Goal: Find specific page/section: Find specific page/section

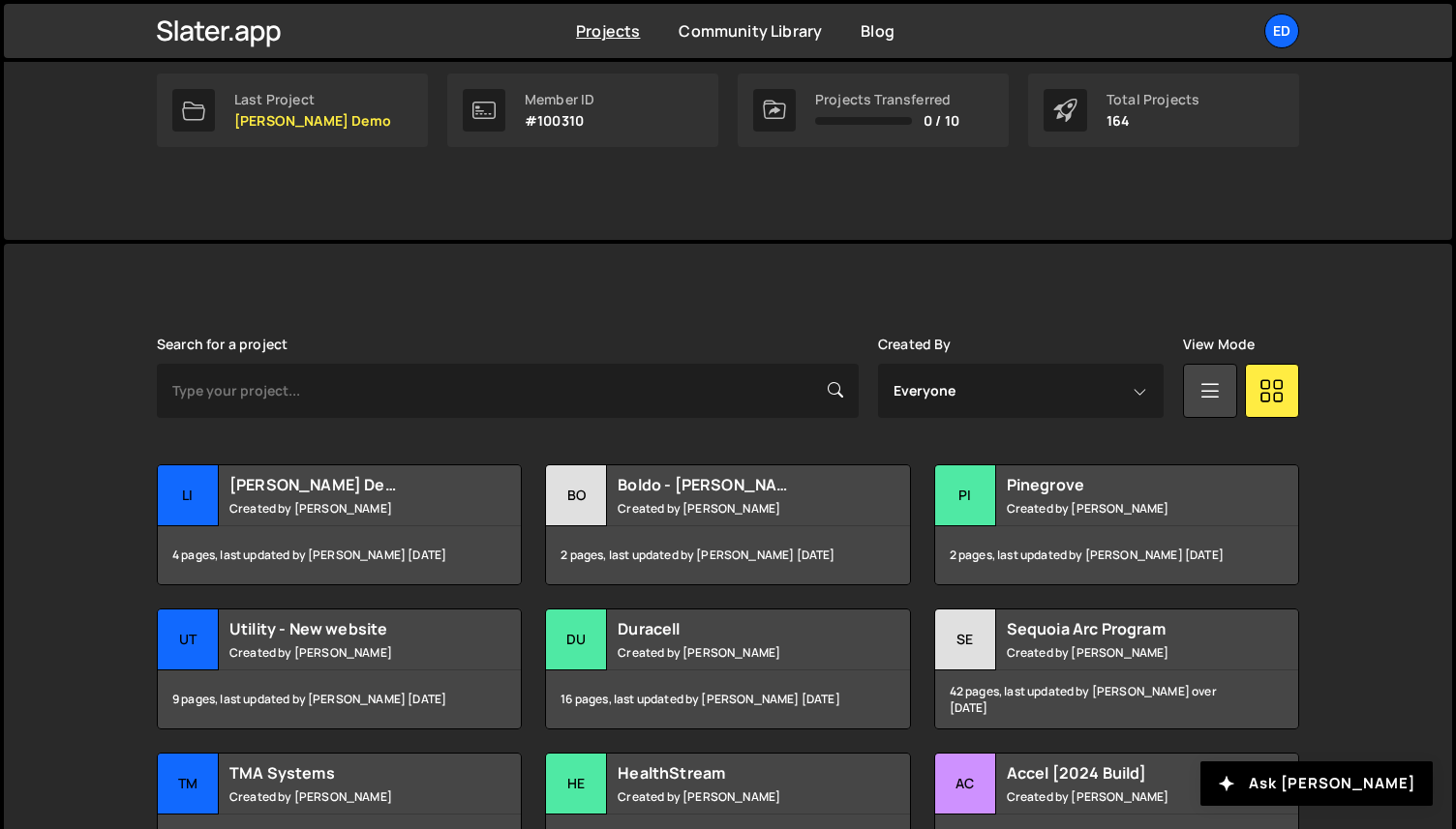
scroll to position [654, 0]
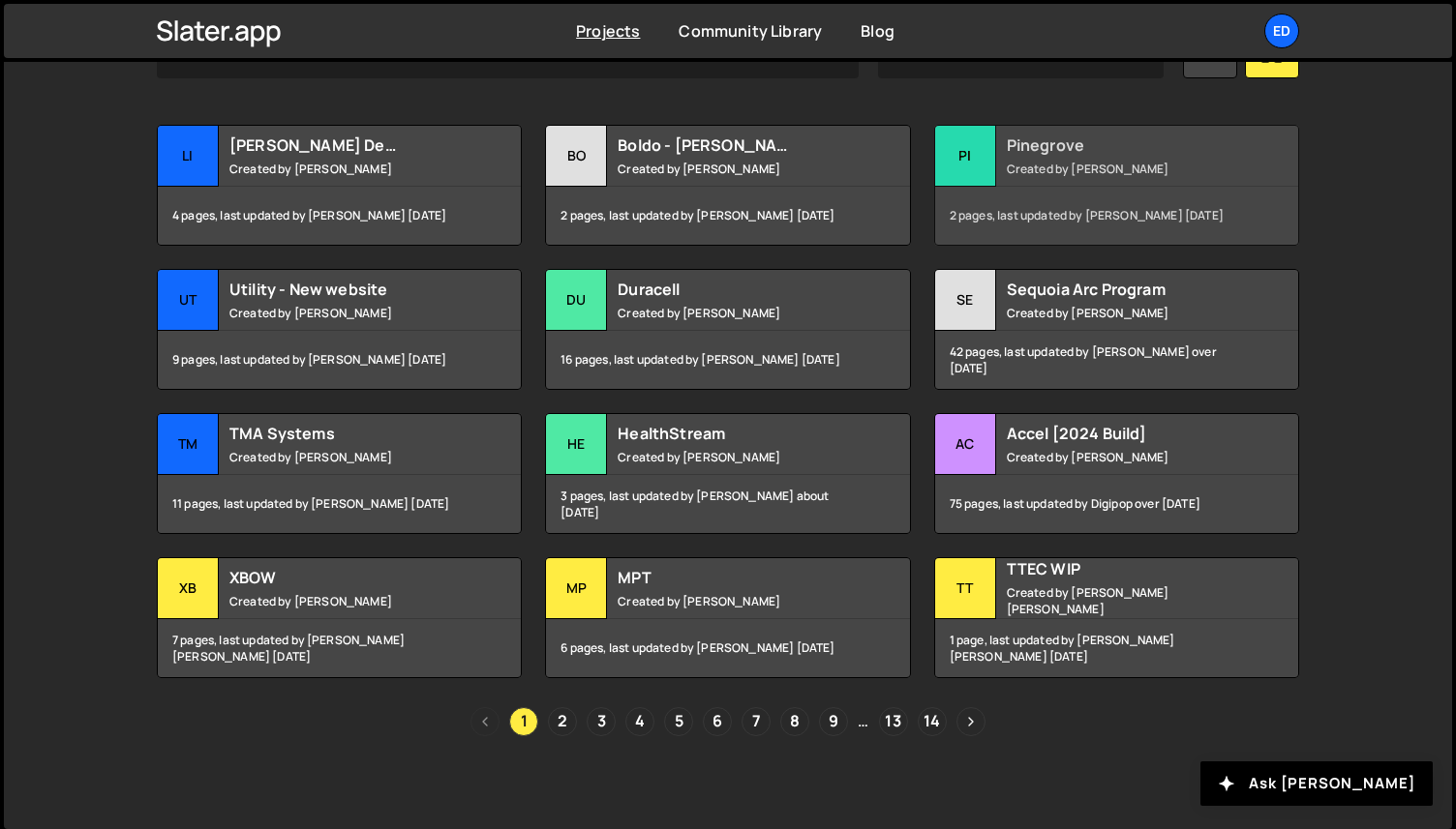
click at [1113, 147] on h2 "Pinegrove" at bounding box center [1123, 144] width 233 height 21
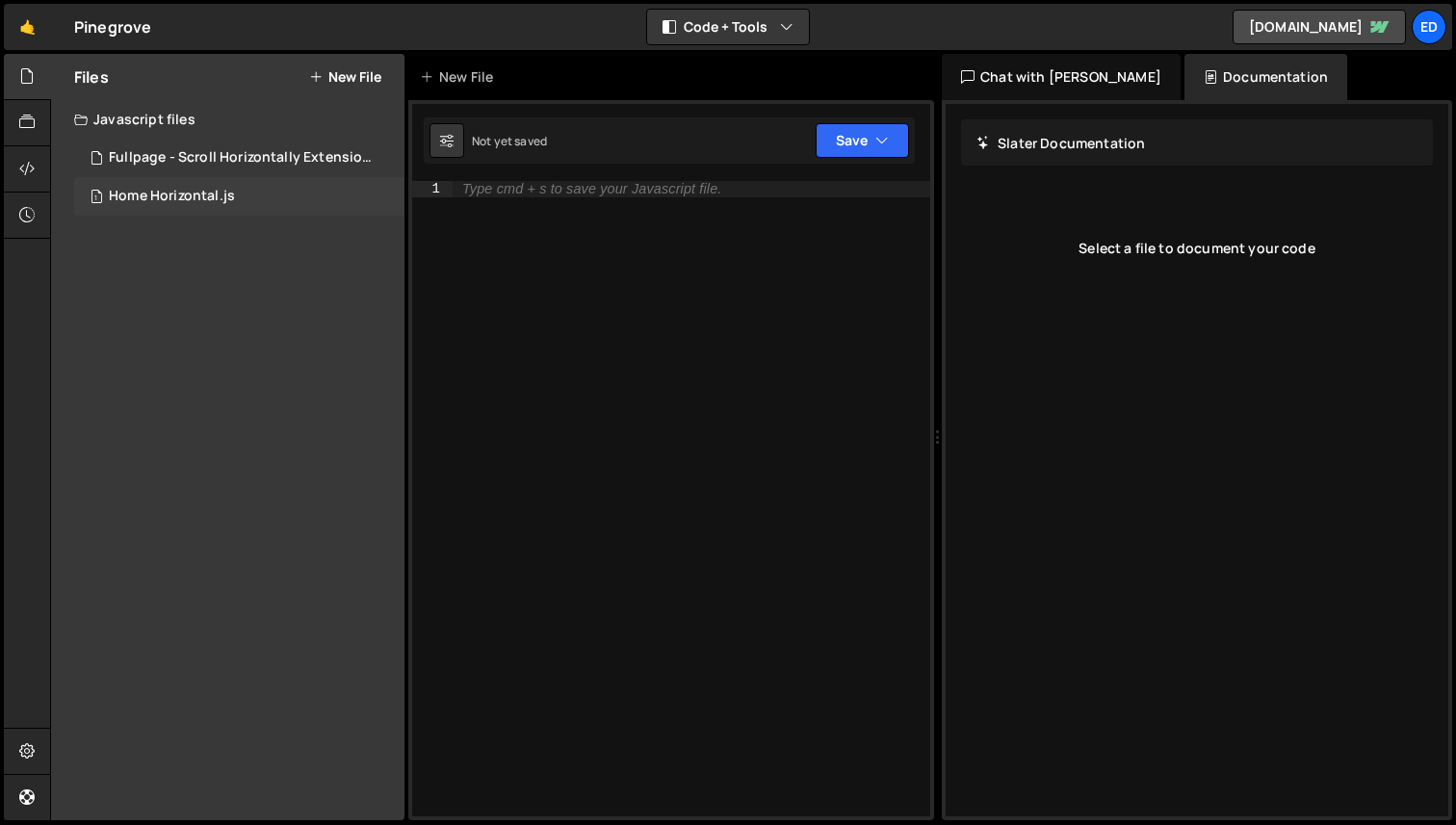
click at [177, 194] on div "Home Horizontal.js" at bounding box center [171, 197] width 126 height 18
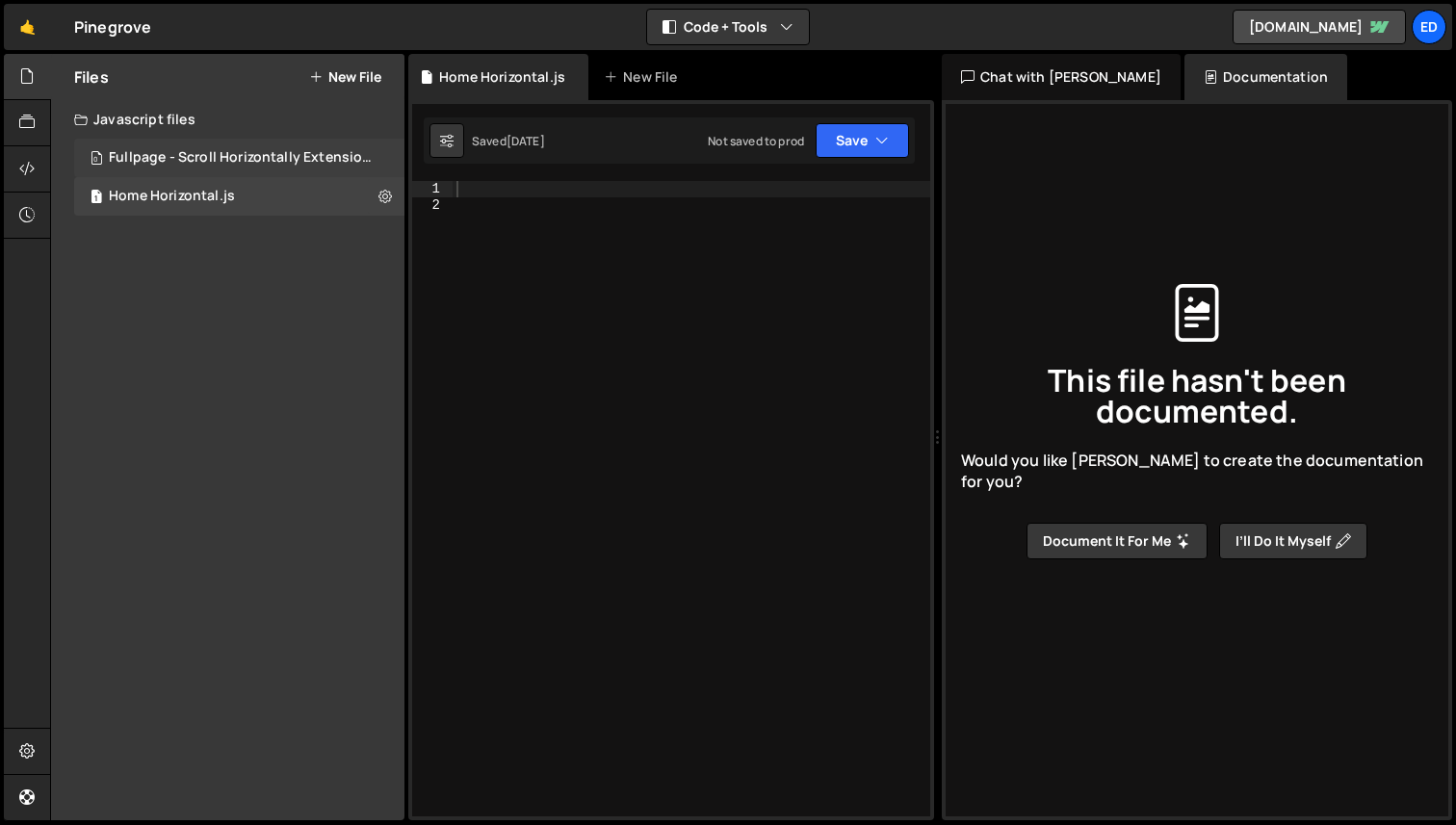
click at [199, 148] on div "0 Fullpage - Scroll Horizontally Extension.js 0" at bounding box center [243, 157] width 337 height 39
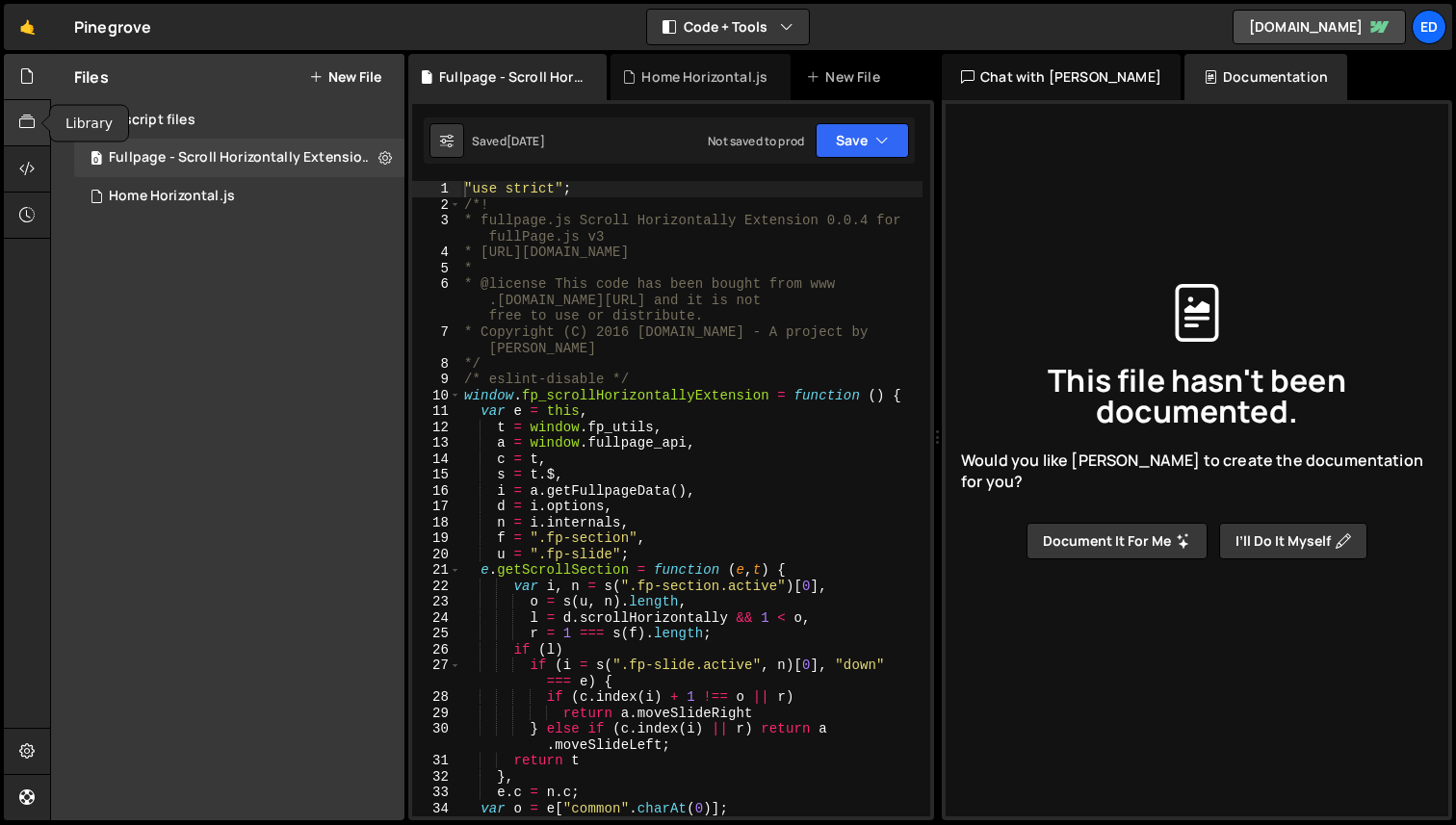
click at [26, 114] on icon at bounding box center [27, 122] width 16 height 21
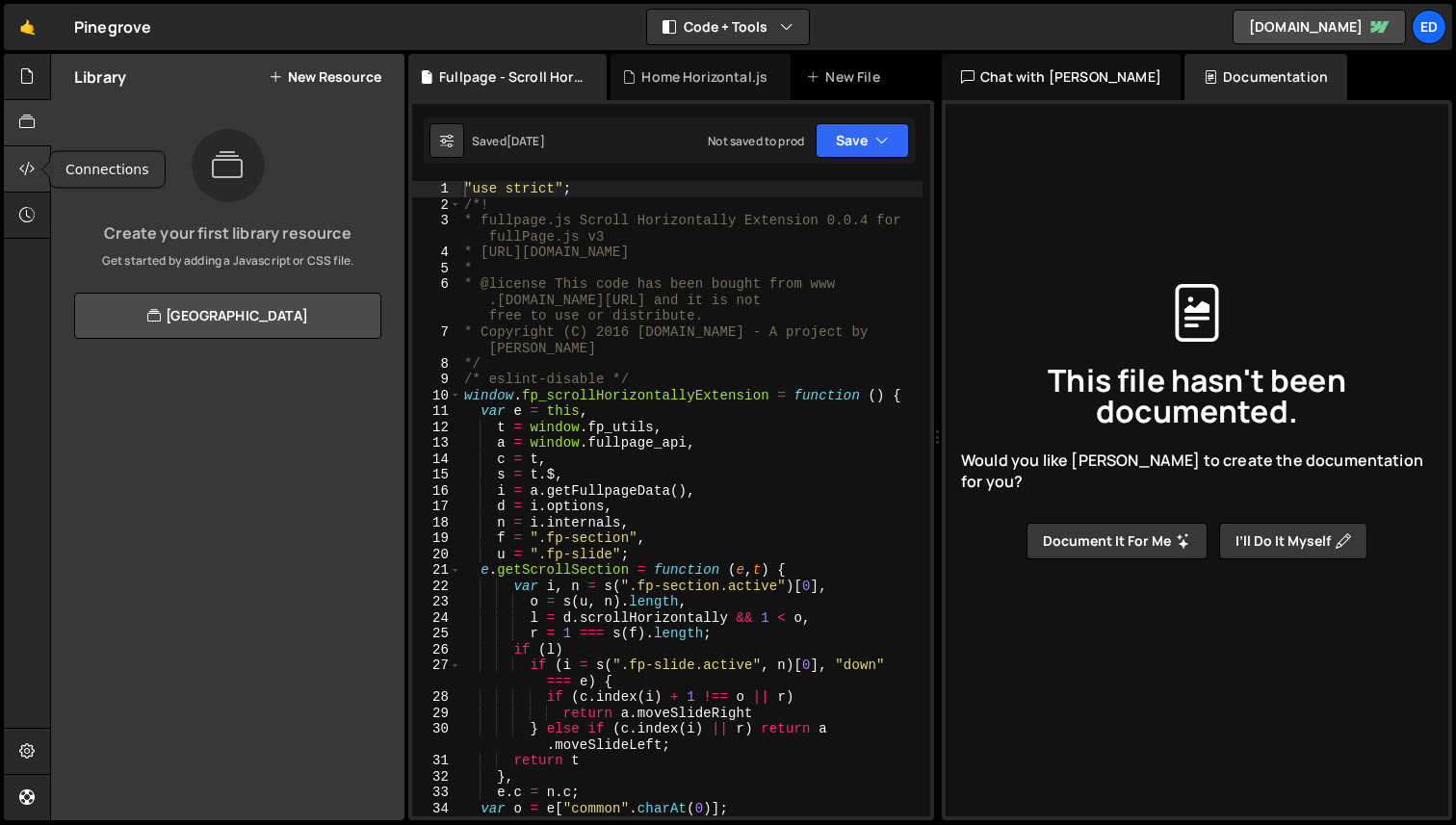
click at [22, 158] on icon at bounding box center [27, 168] width 16 height 21
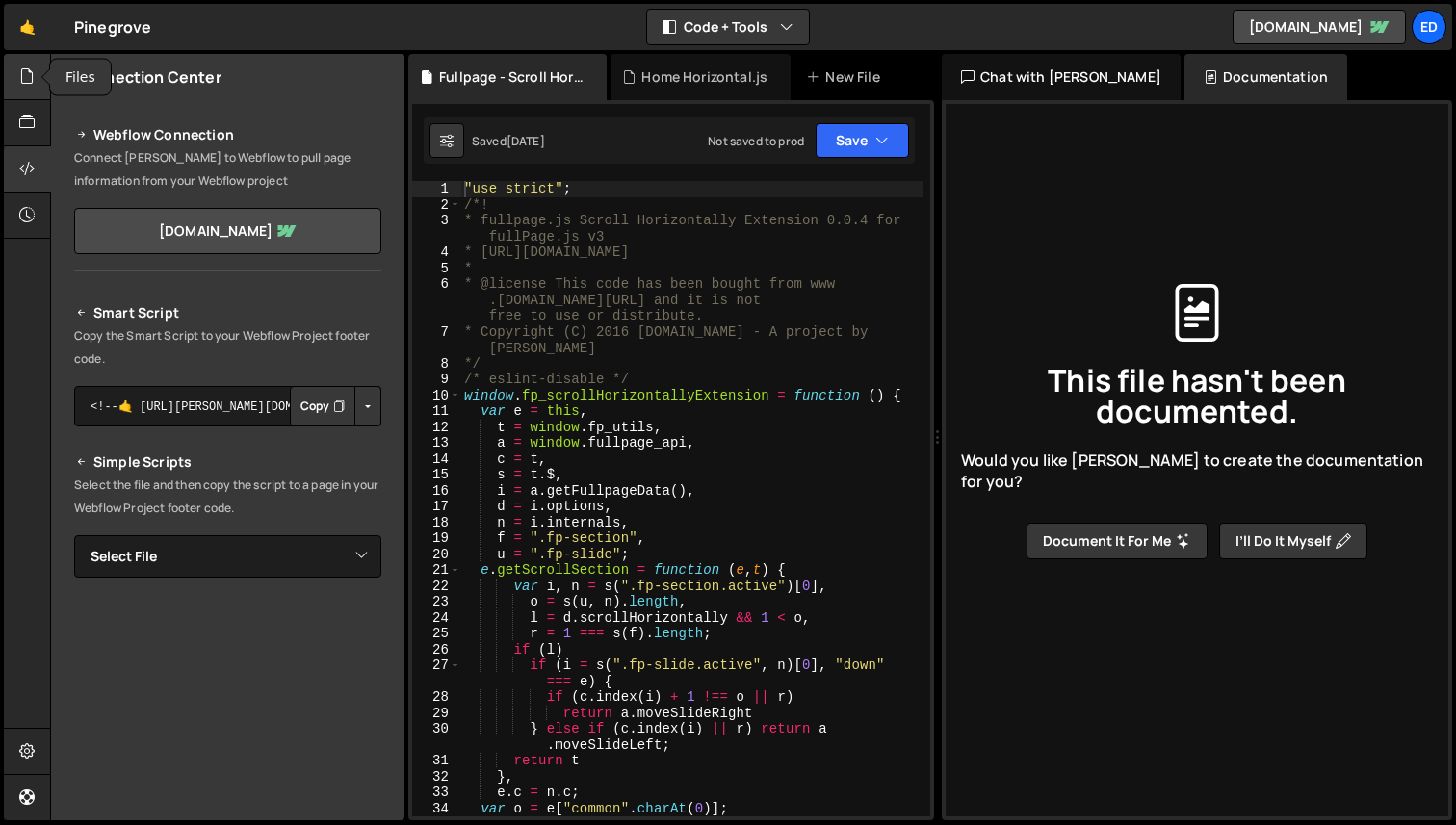
click at [26, 85] on icon at bounding box center [27, 75] width 16 height 21
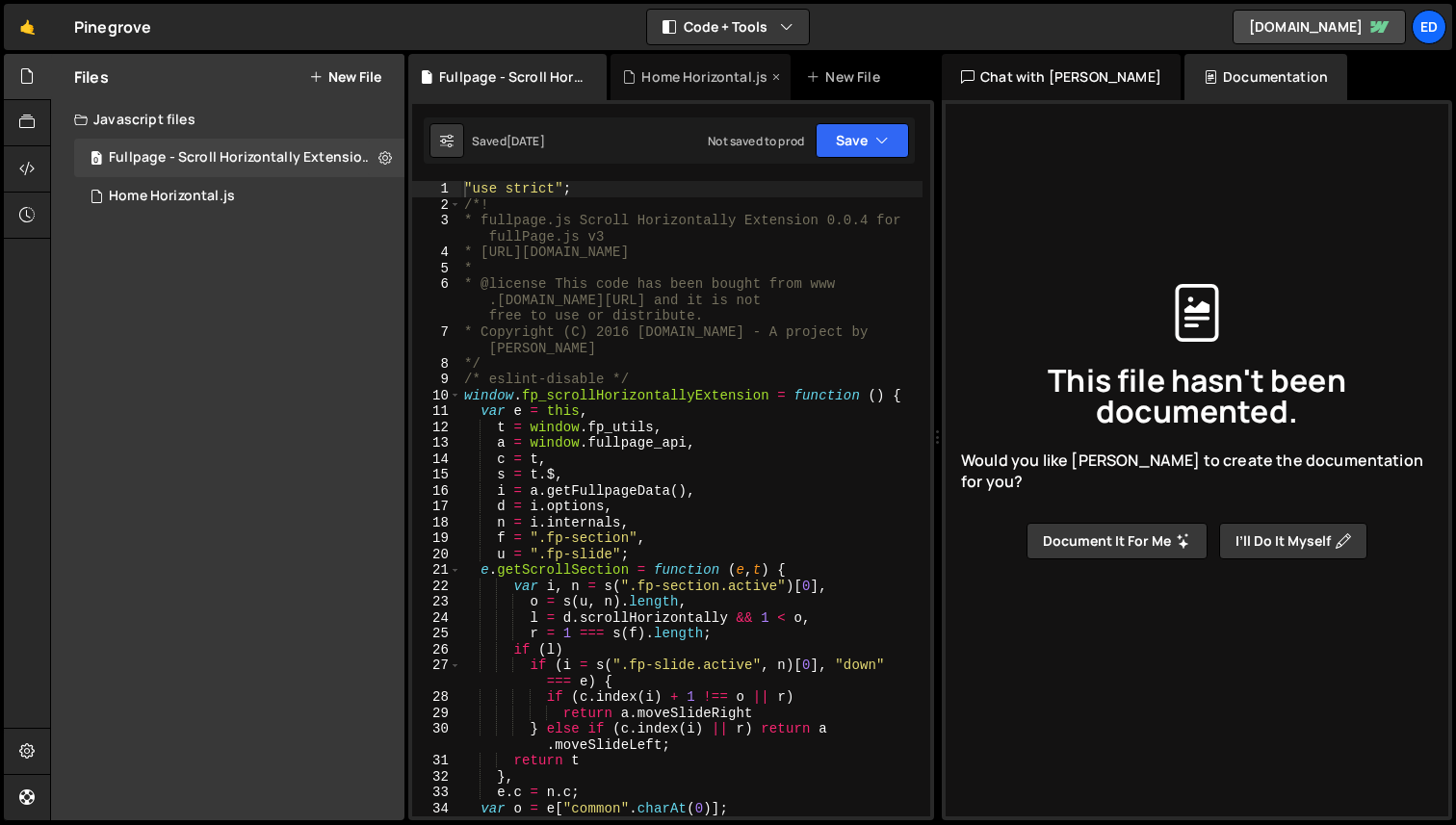
click at [728, 78] on div "Home Horizontal.js" at bounding box center [704, 76] width 126 height 19
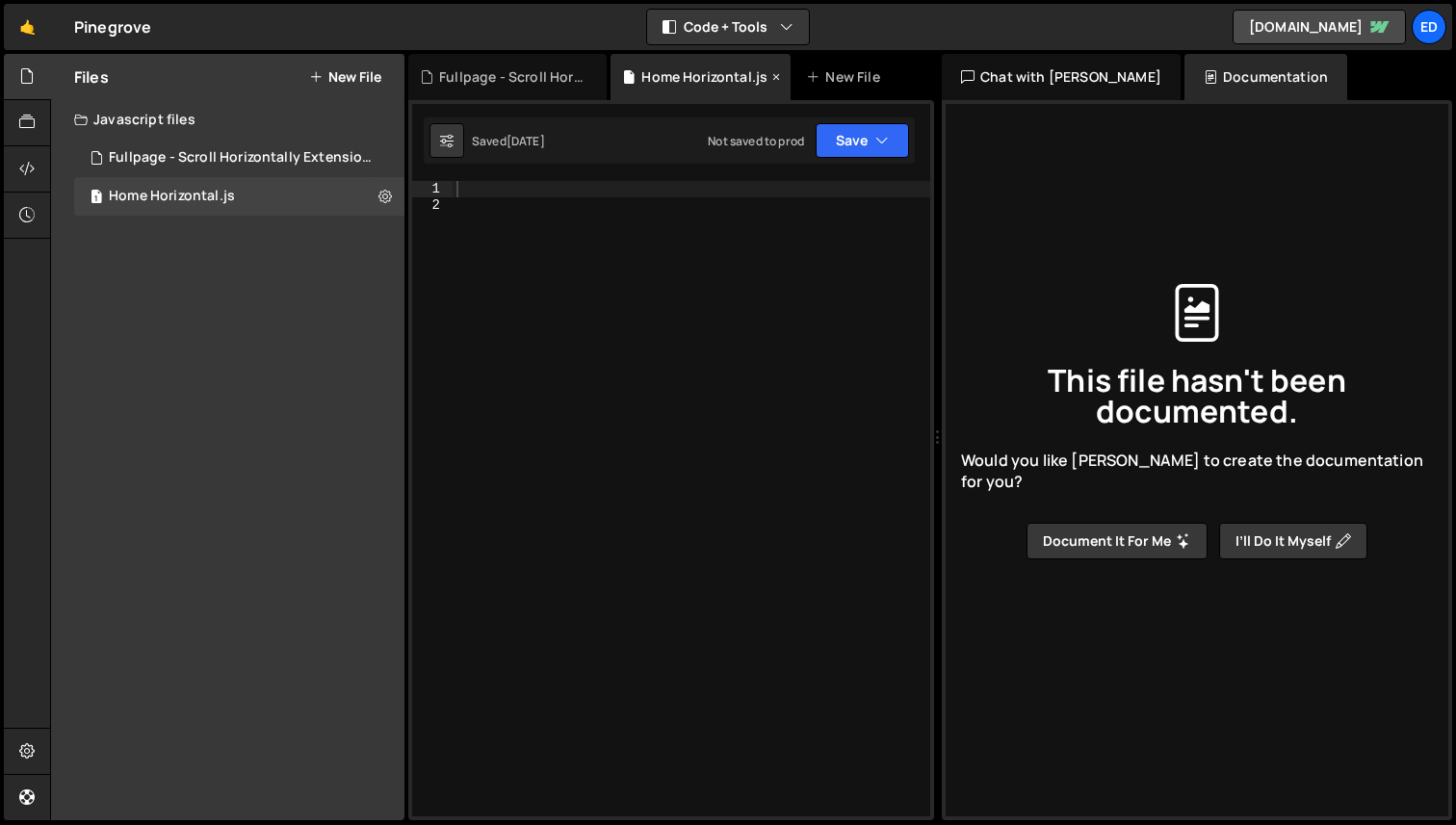
click at [775, 72] on icon at bounding box center [776, 76] width 14 height 19
